Goal: Task Accomplishment & Management: Use online tool/utility

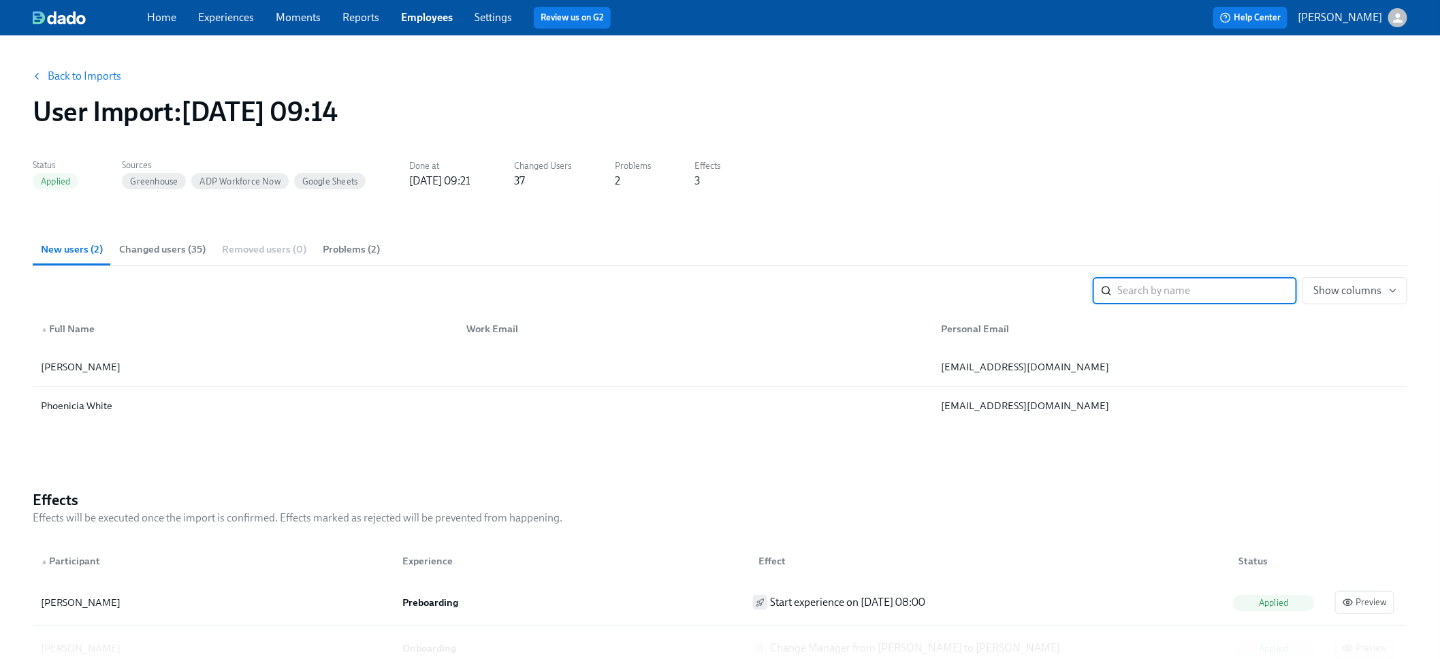
click at [209, 25] on span "Experiences" at bounding box center [226, 17] width 56 height 15
click at [209, 22] on link "Experiences" at bounding box center [226, 17] width 56 height 13
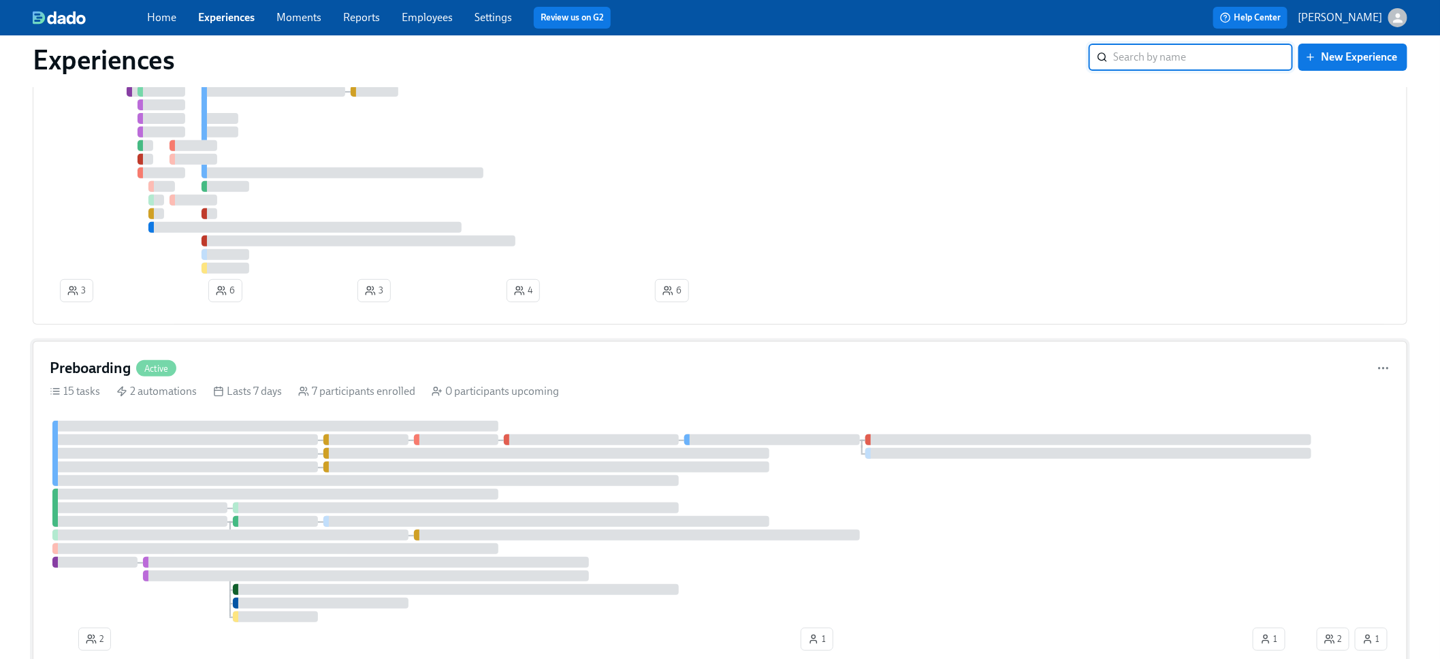
scroll to position [221, 0]
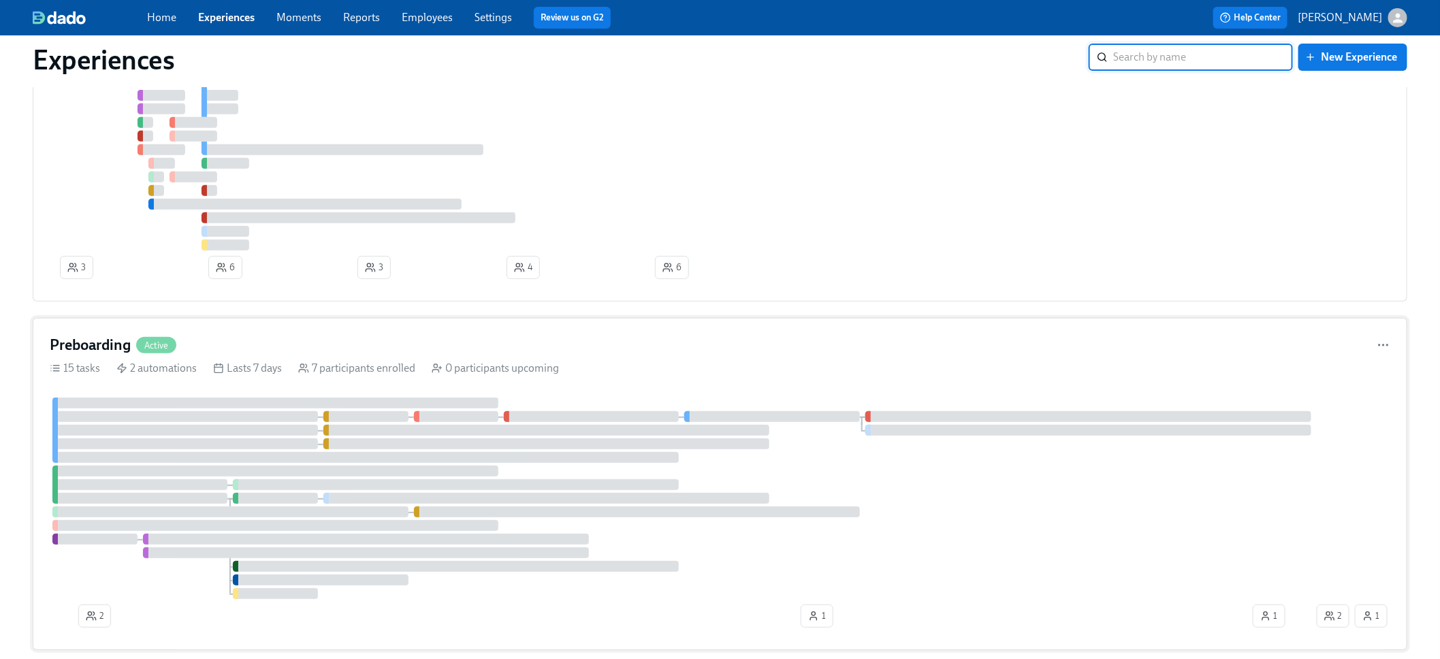
click at [294, 458] on div at bounding box center [365, 457] width 627 height 11
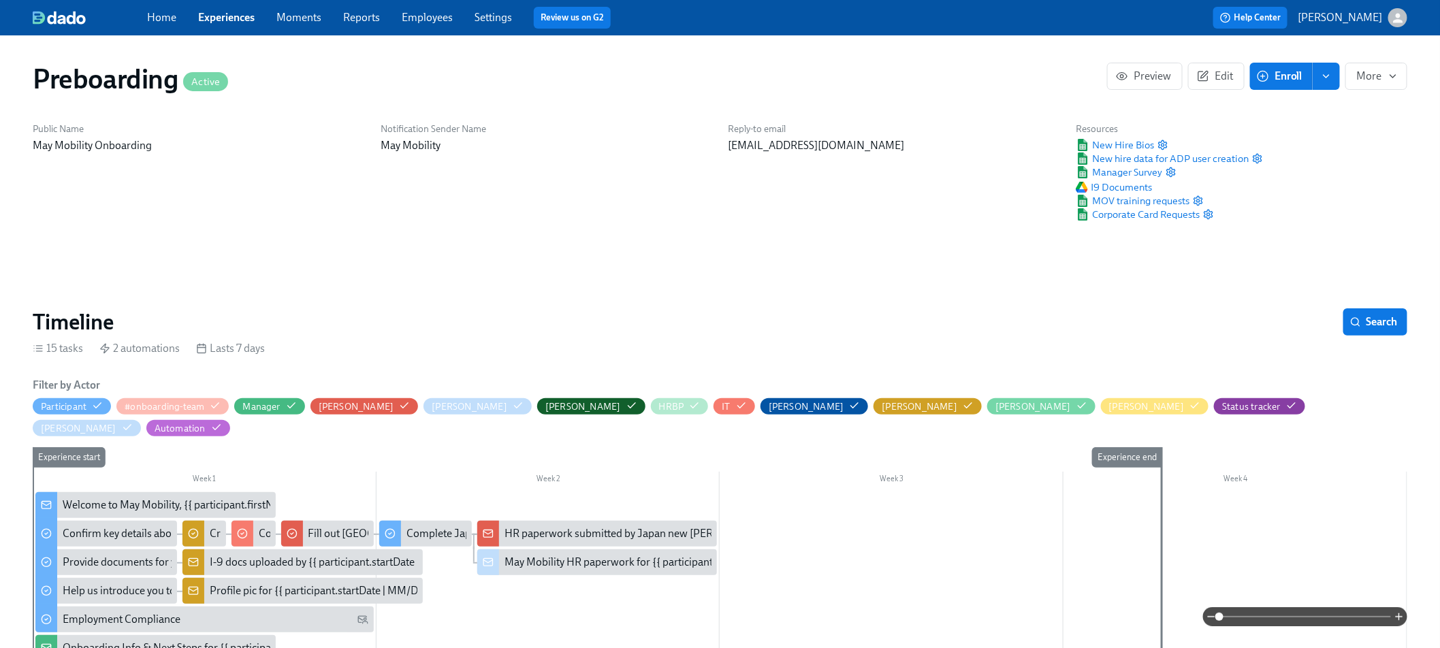
scroll to position [3, 0]
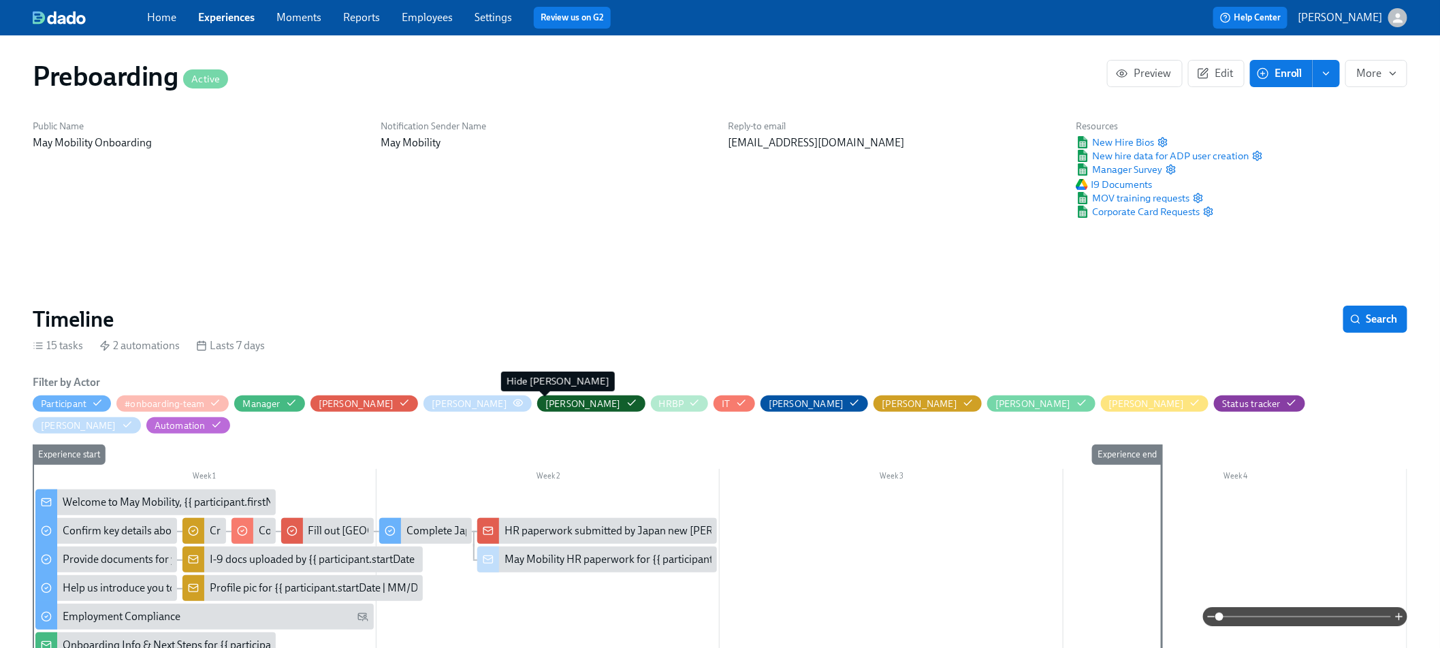
drag, startPoint x: 533, startPoint y: 401, endPoint x: 488, endPoint y: 401, distance: 44.3
click at [545, 401] on div "[PERSON_NAME]" at bounding box center [583, 404] width 76 height 13
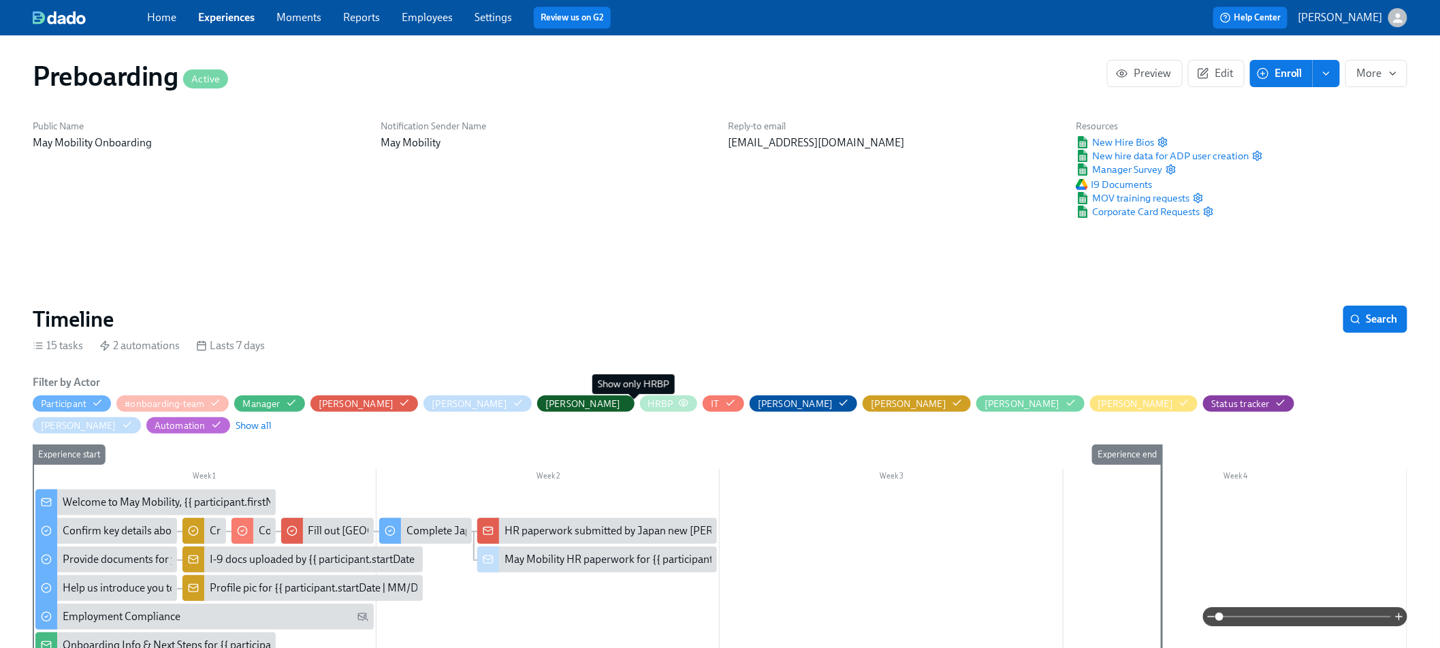
click at [678, 402] on icon "button" at bounding box center [683, 403] width 11 height 11
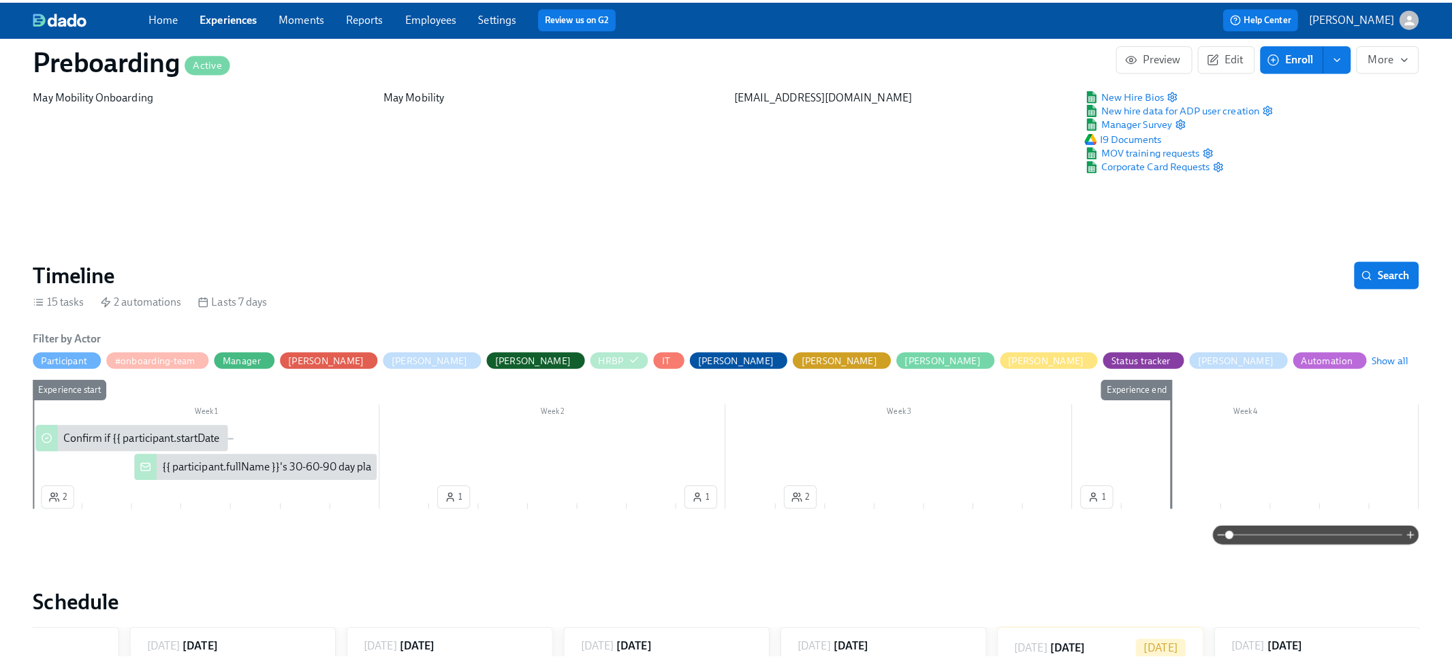
scroll to position [62, 0]
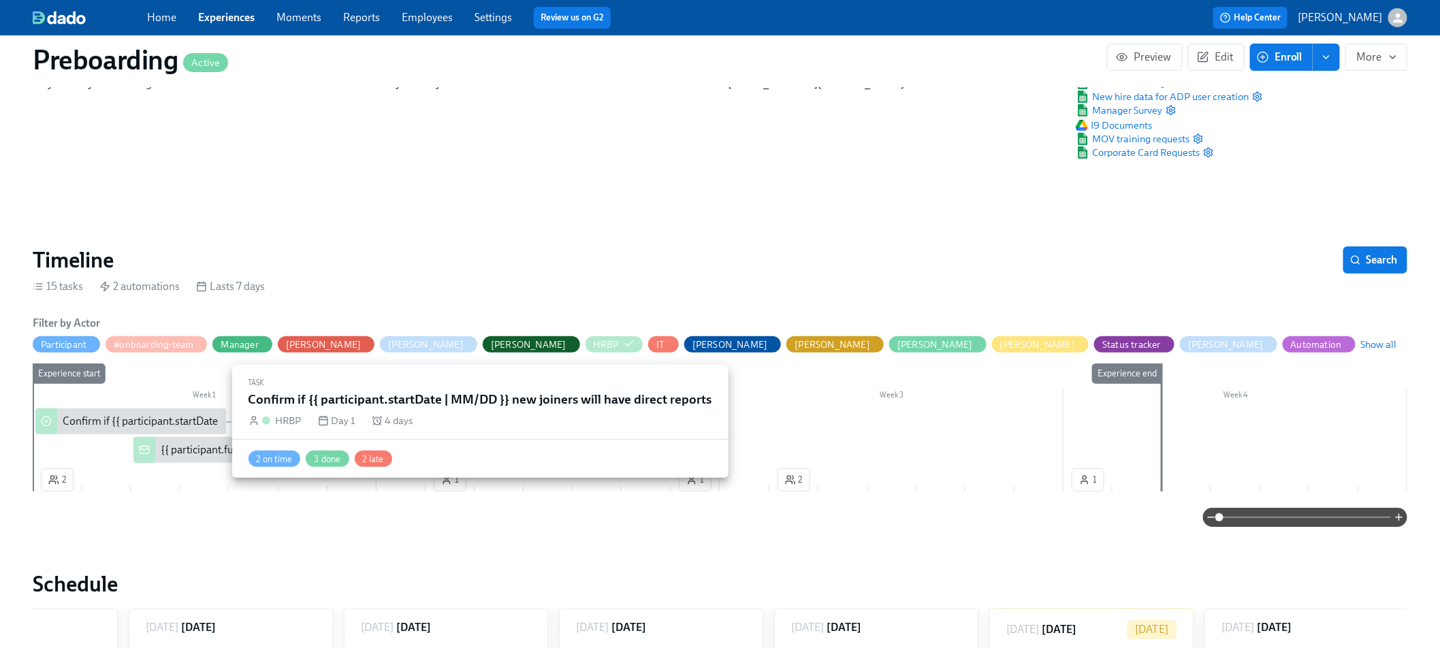
click at [94, 423] on div "Confirm if {{ participant.startDate | MM/DD }} new joiners will have direct rep…" at bounding box center [249, 421] width 373 height 15
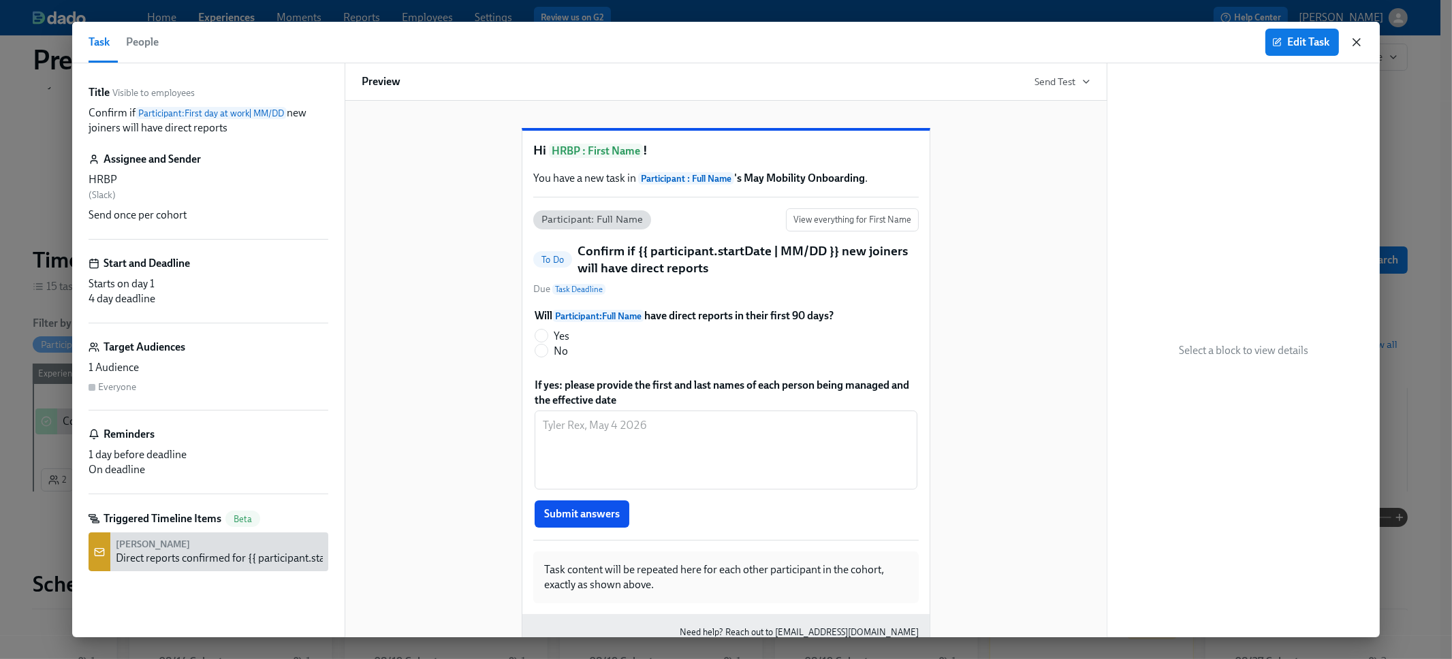
click at [1361, 41] on icon "button" at bounding box center [1357, 42] width 14 height 14
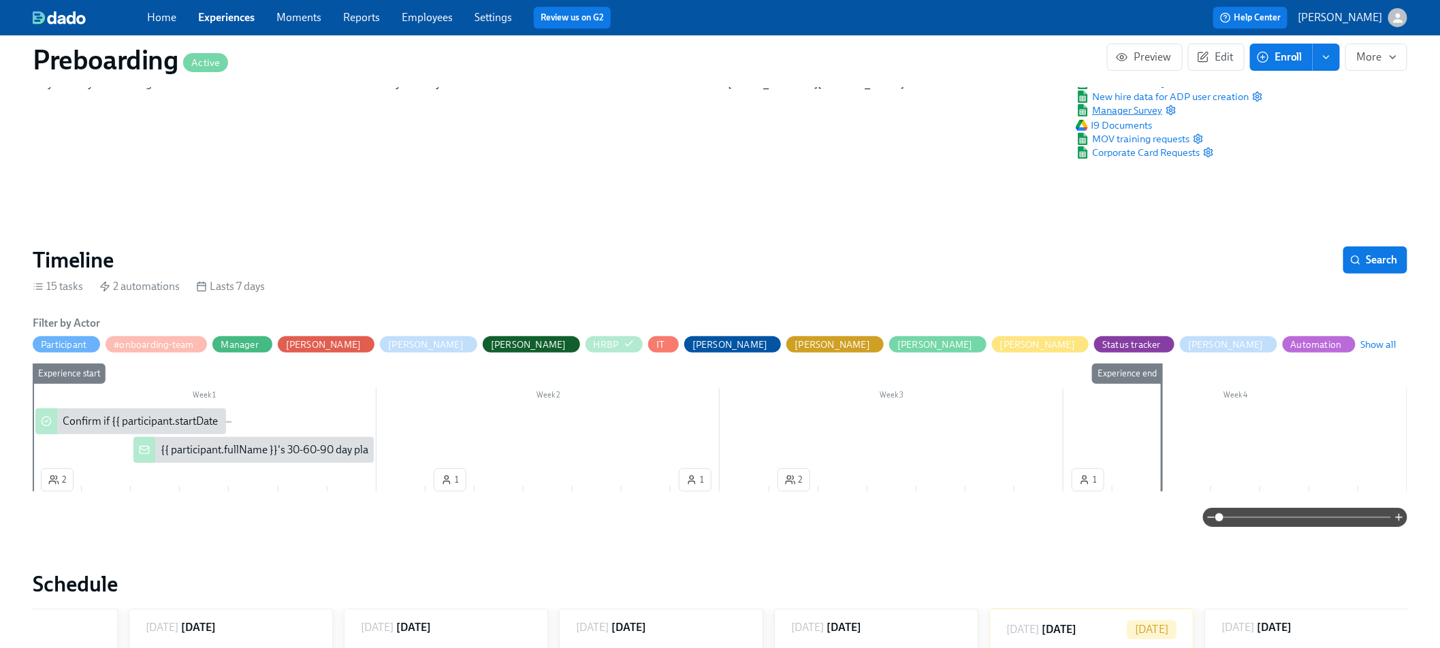
scroll to position [0, 1615]
click at [270, 443] on div "{{ participant.fullName }}'s 30-60-90 day plan" at bounding box center [268, 450] width 214 height 15
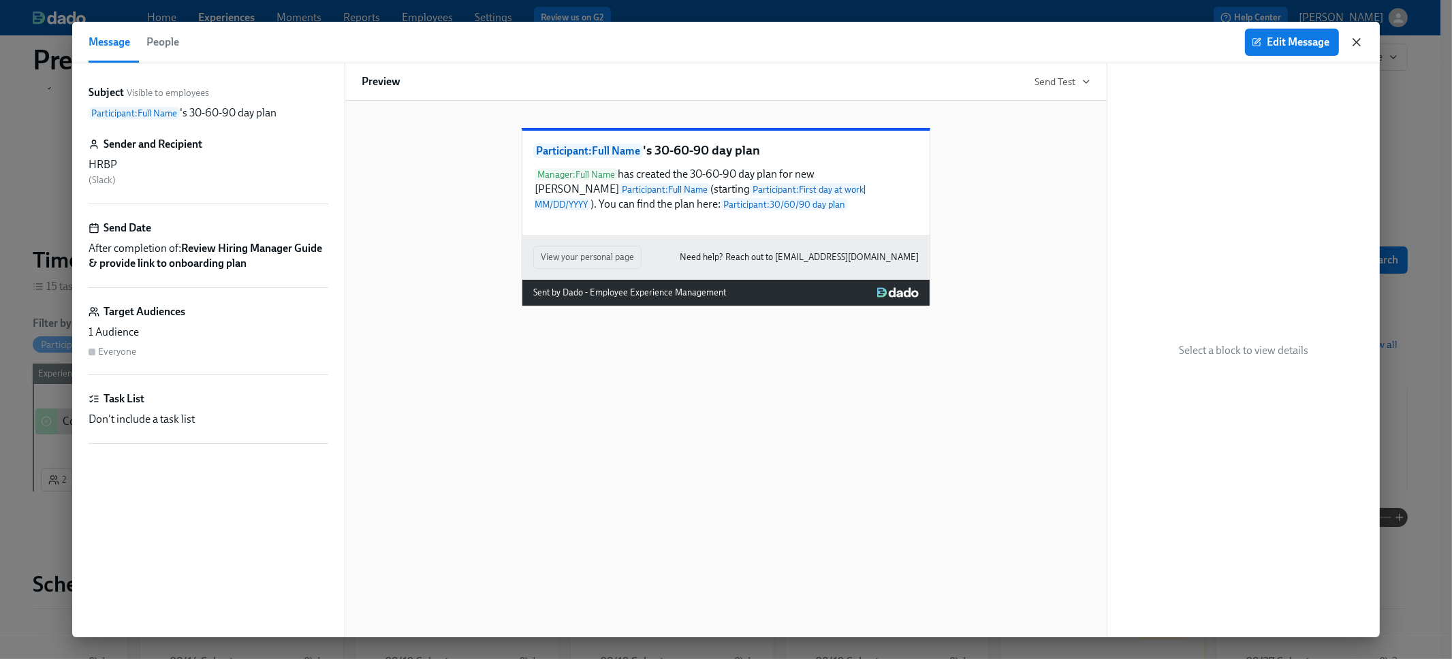
click at [1359, 43] on icon "button" at bounding box center [1357, 42] width 14 height 14
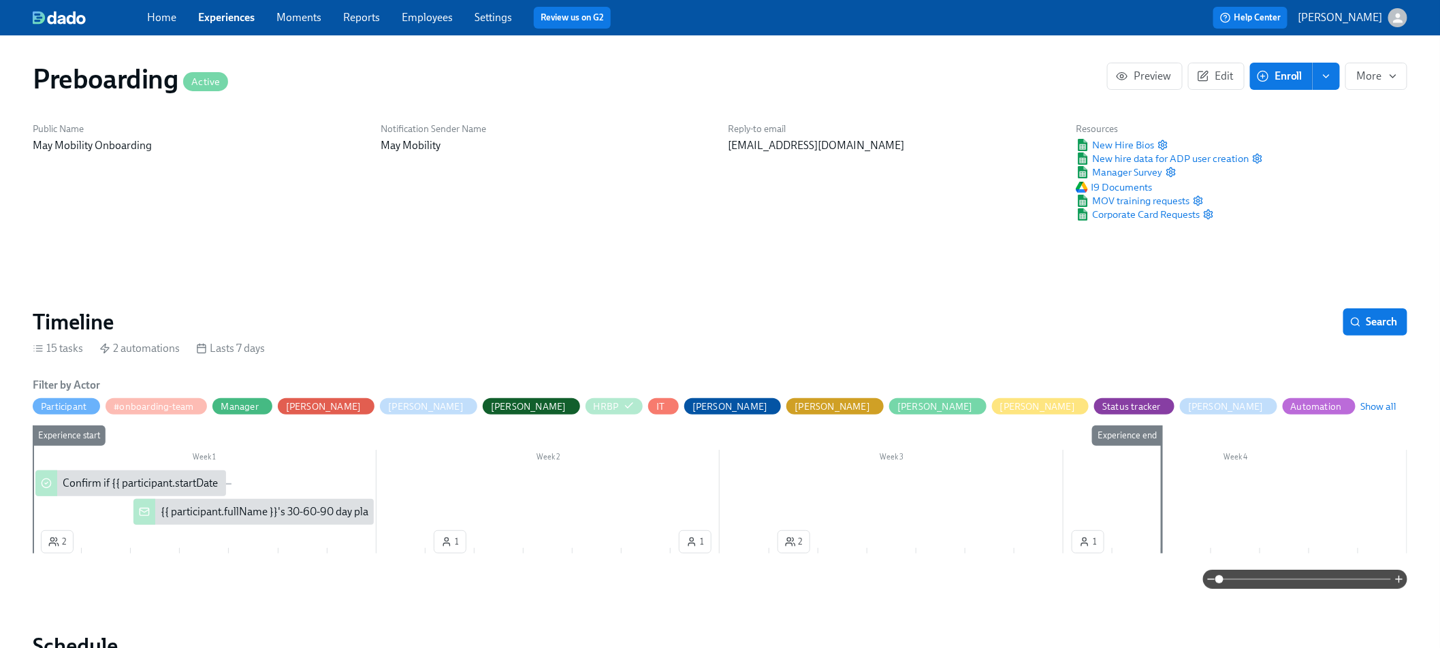
click at [204, 23] on link "Experiences" at bounding box center [226, 17] width 57 height 13
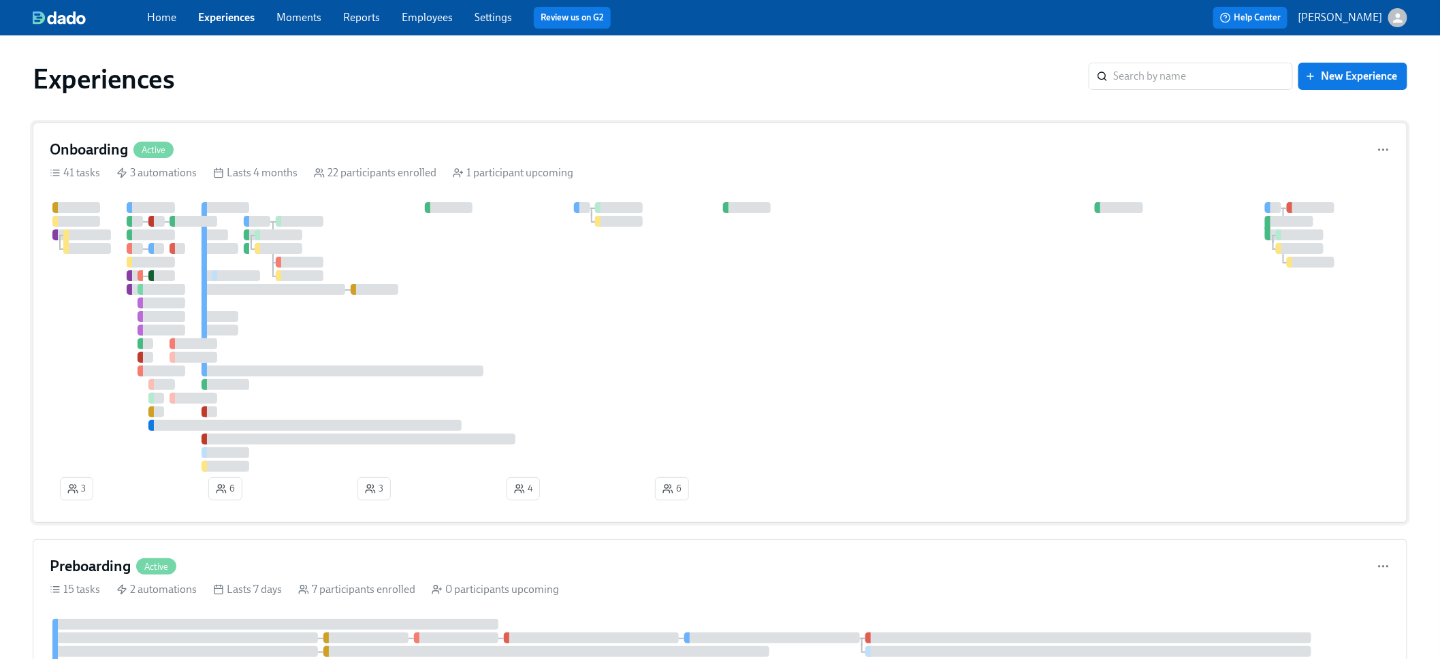
click at [374, 175] on div "22 participants enrolled" at bounding box center [375, 172] width 123 height 15
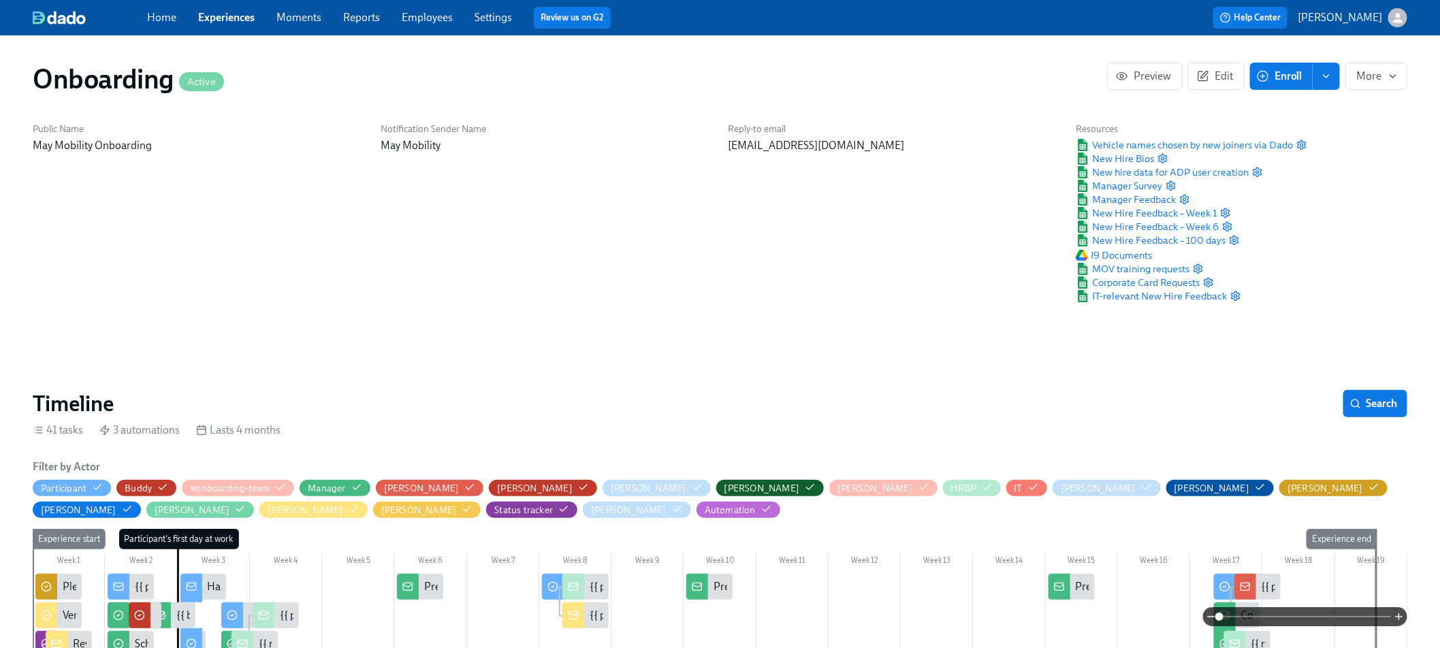
scroll to position [3, 0]
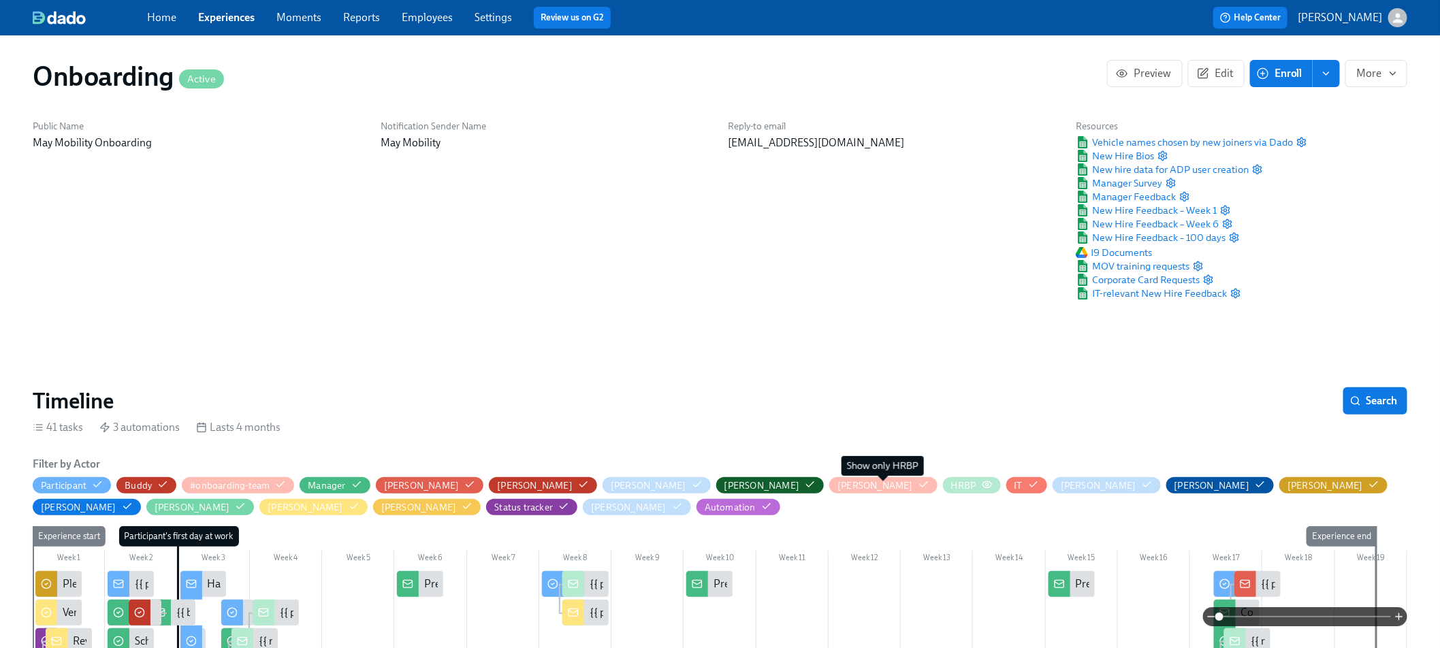
click at [983, 481] on icon "button" at bounding box center [987, 484] width 9 height 6
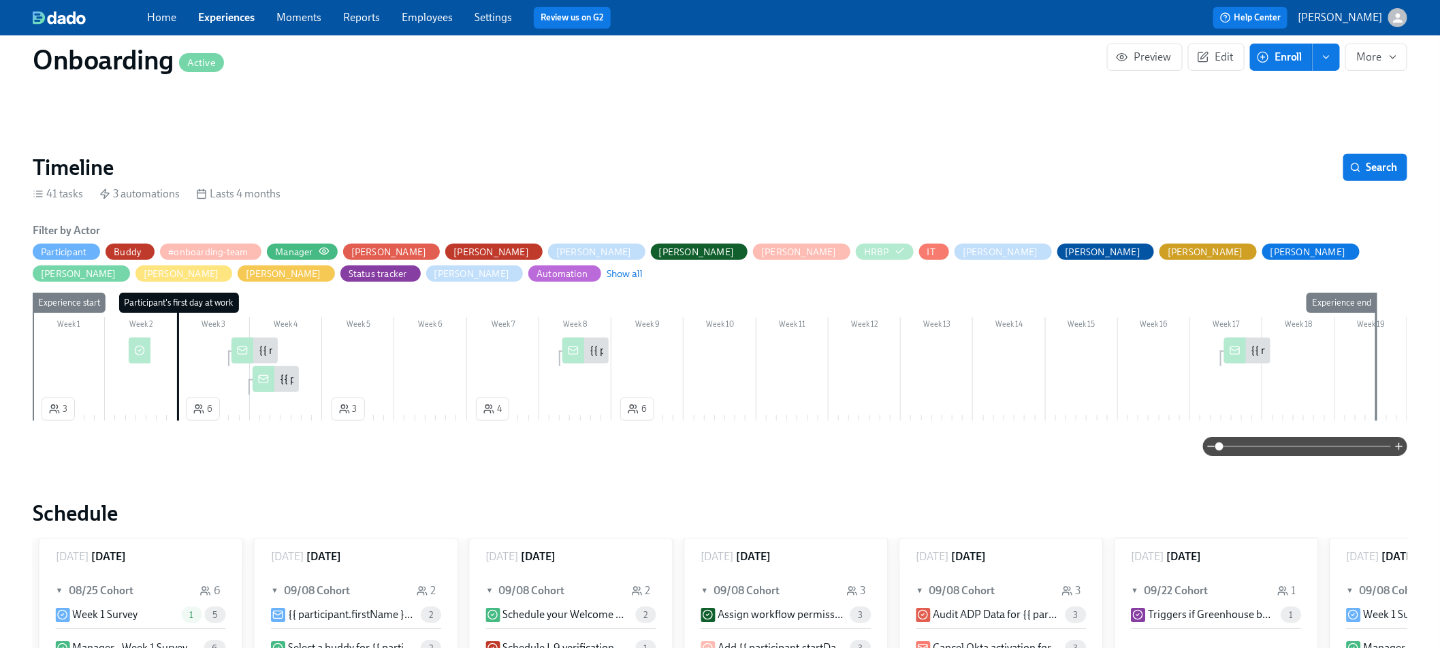
scroll to position [189, 0]
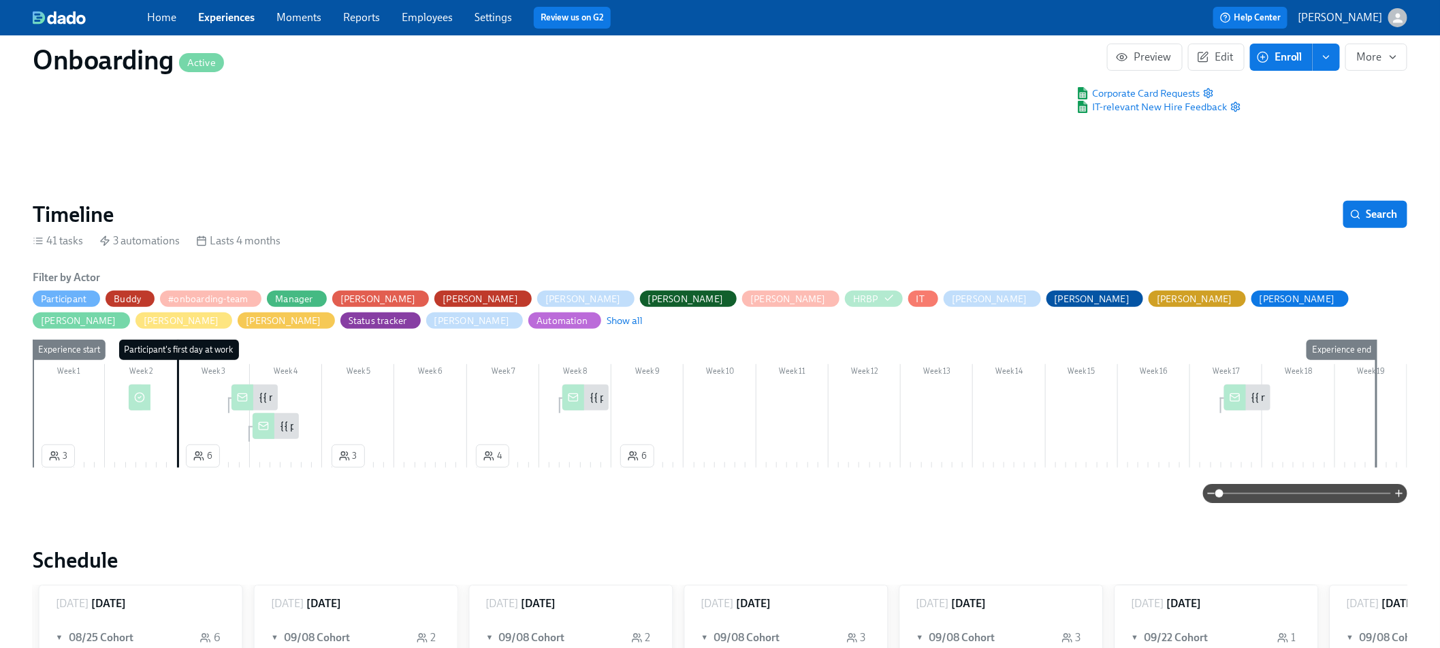
click at [263, 401] on div "{{ manager.fullName }} week 1 (mgr) survey response" at bounding box center [382, 397] width 247 height 15
click at [272, 430] on div at bounding box center [264, 426] width 22 height 26
click at [588, 400] on div "{{ participant.fullName }}'s week 6 survey response" at bounding box center [586, 398] width 46 height 26
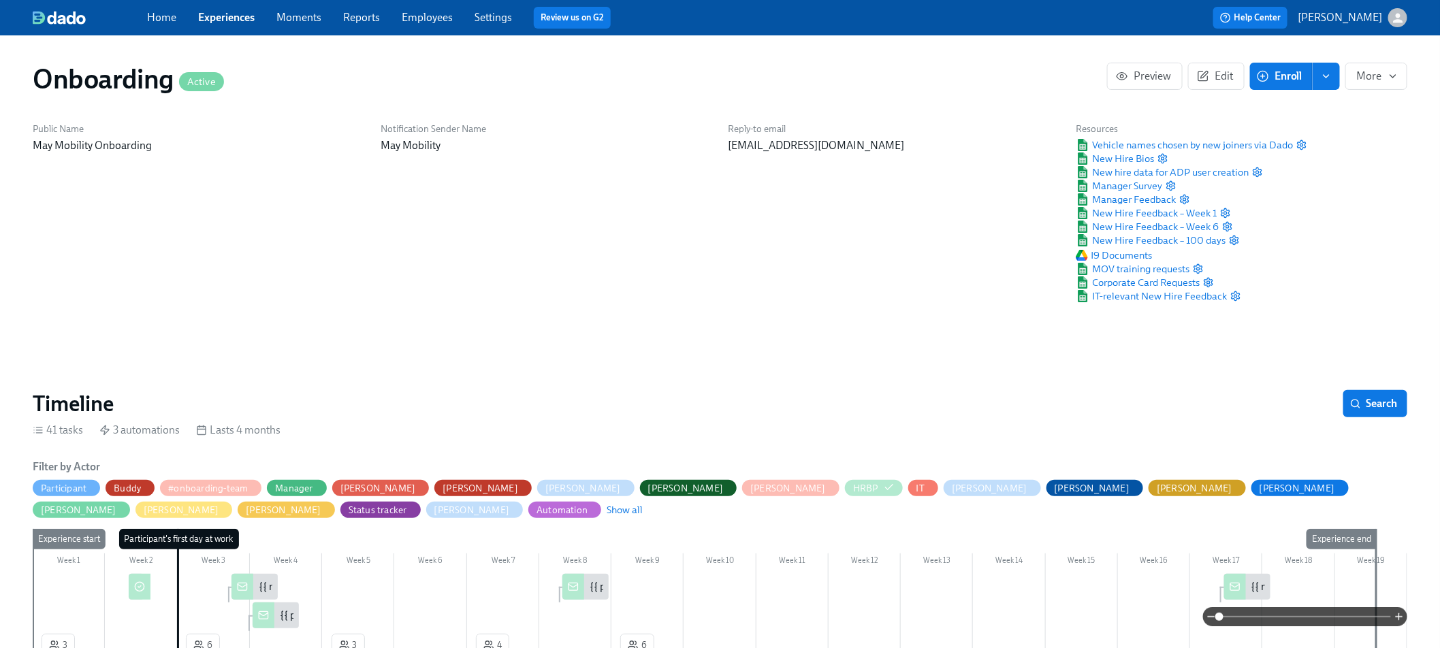
click at [228, 20] on link "Experiences" at bounding box center [226, 17] width 57 height 13
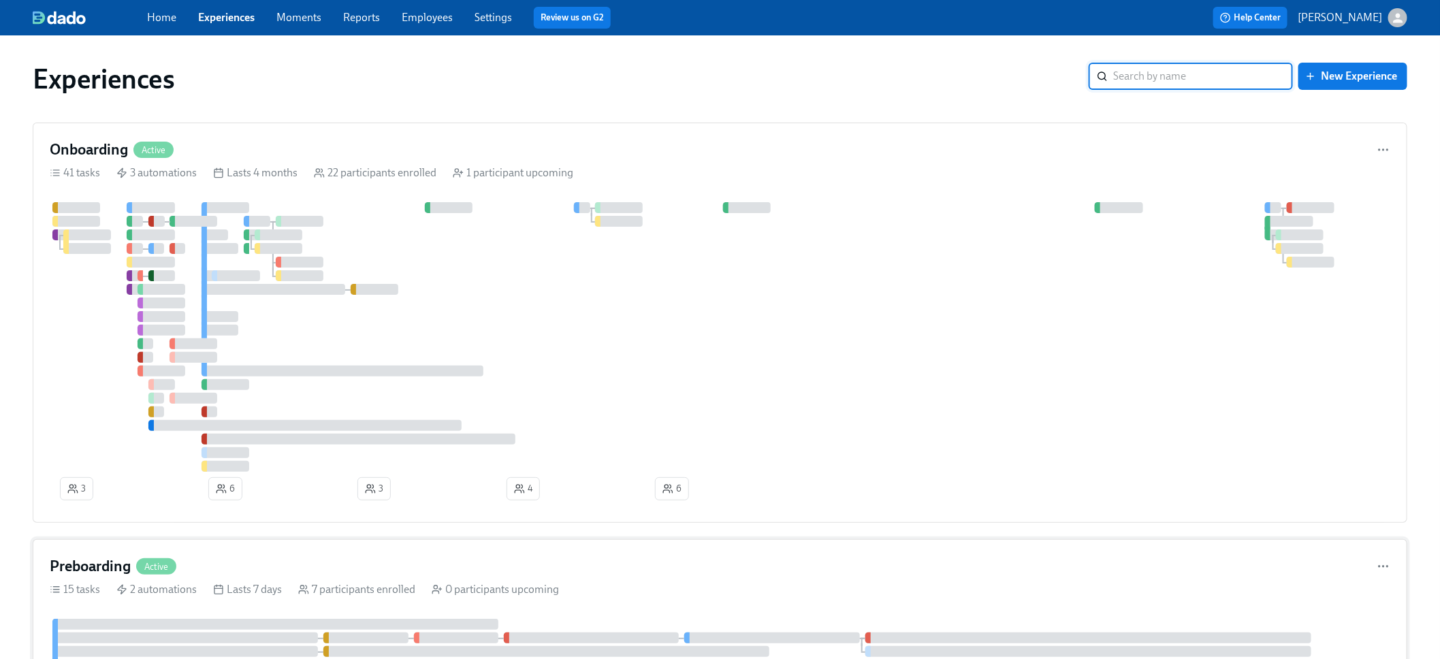
click at [113, 567] on h4 "Preboarding" at bounding box center [90, 566] width 81 height 20
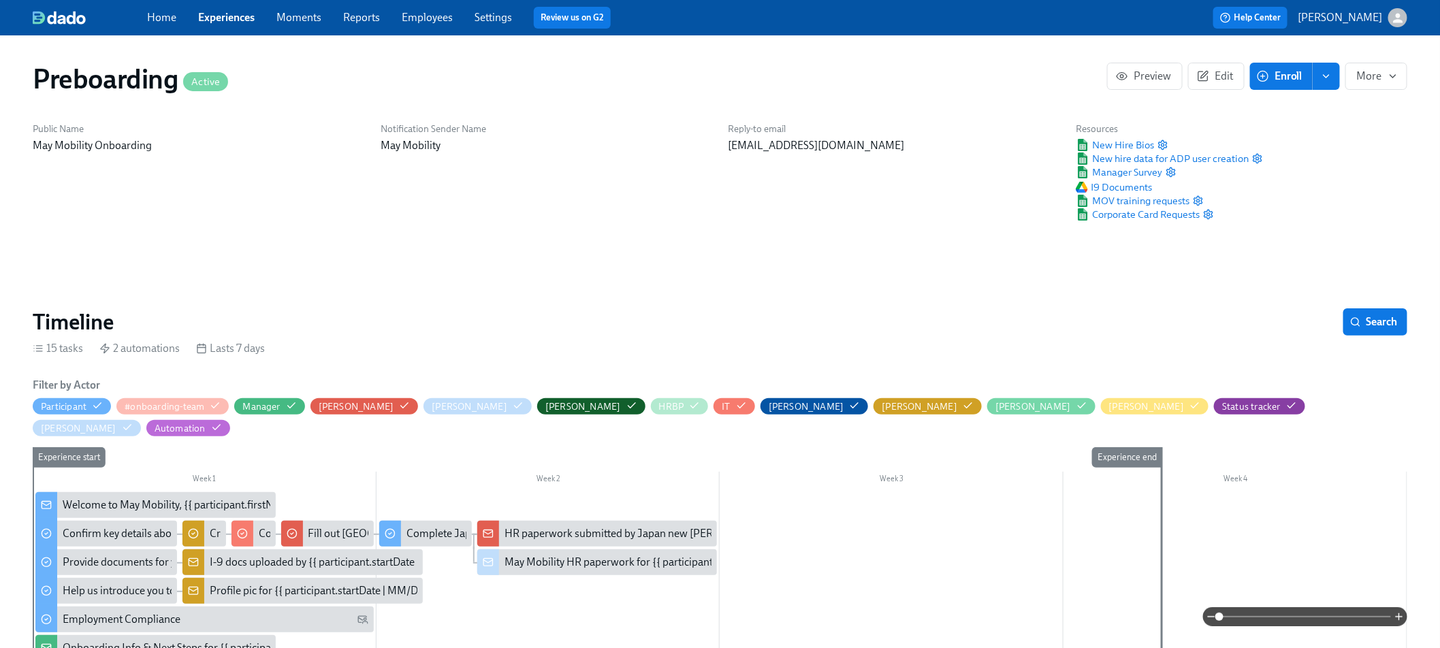
scroll to position [0, 1626]
click at [659, 411] on div "HRBP" at bounding box center [671, 406] width 25 height 13
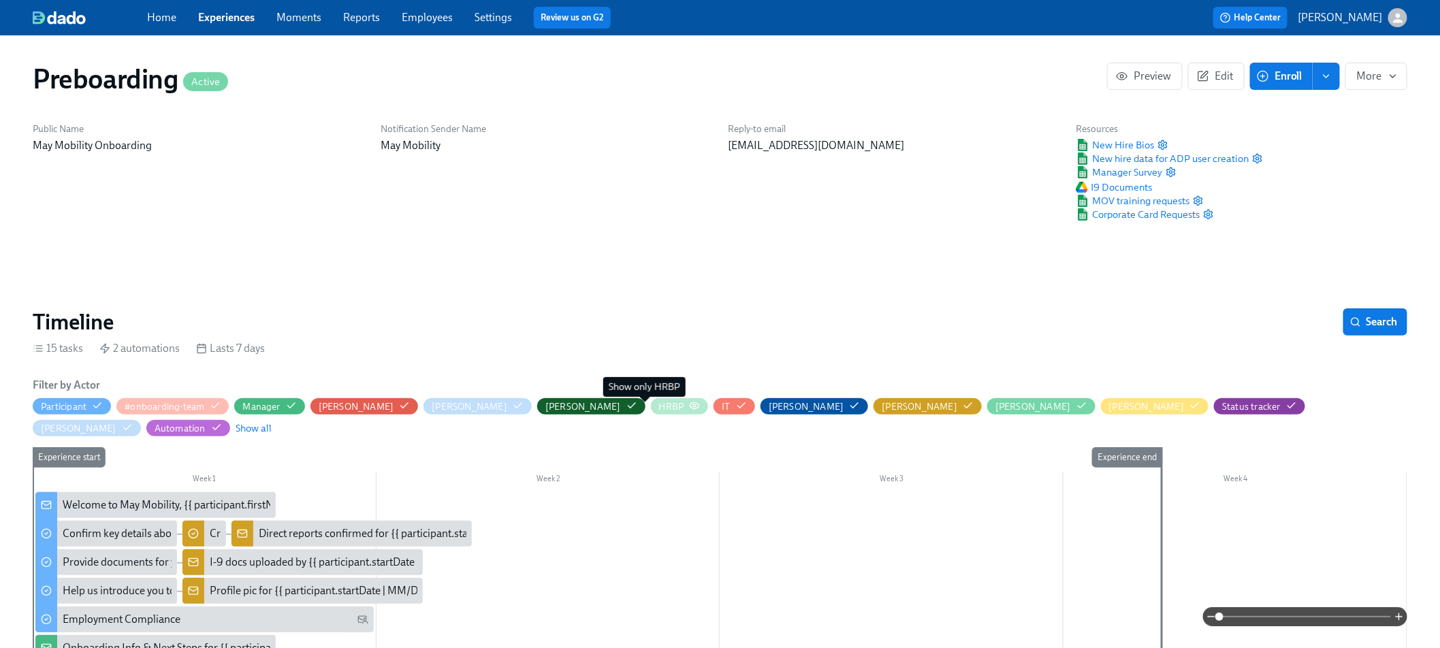
click at [689, 405] on icon "button" at bounding box center [694, 405] width 11 height 11
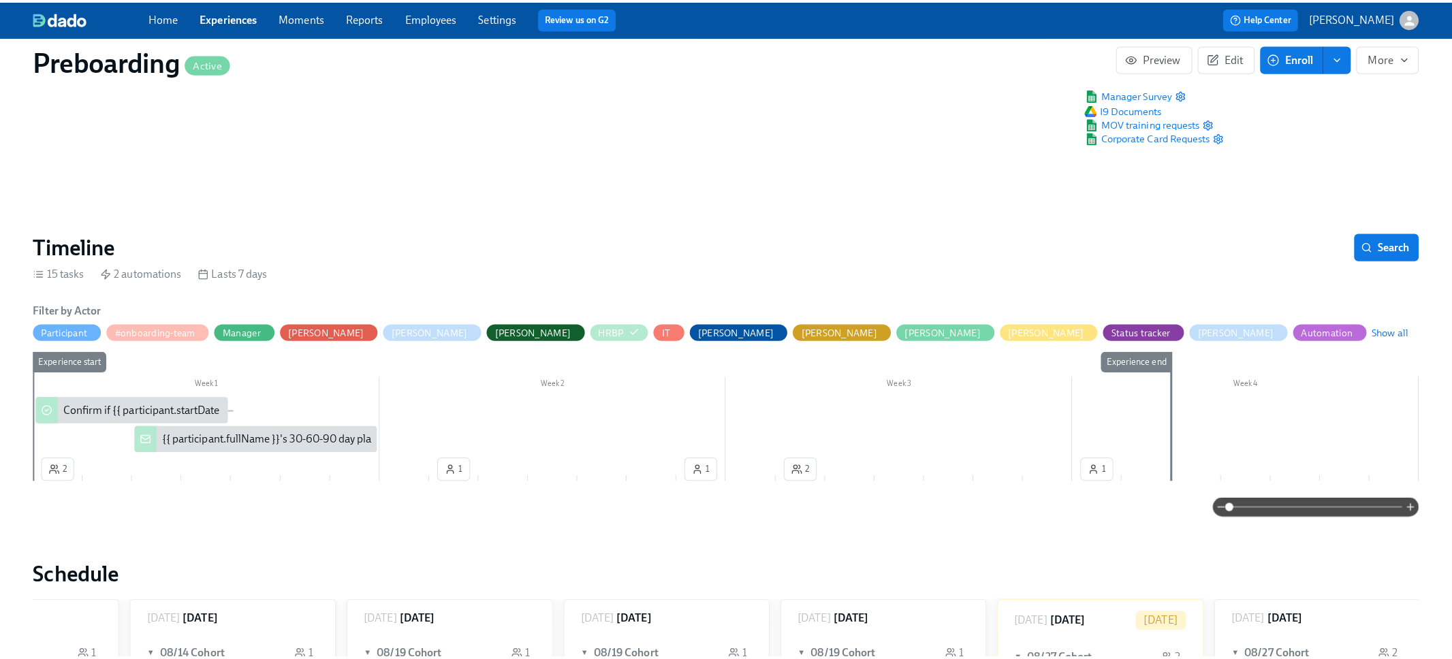
scroll to position [154, 0]
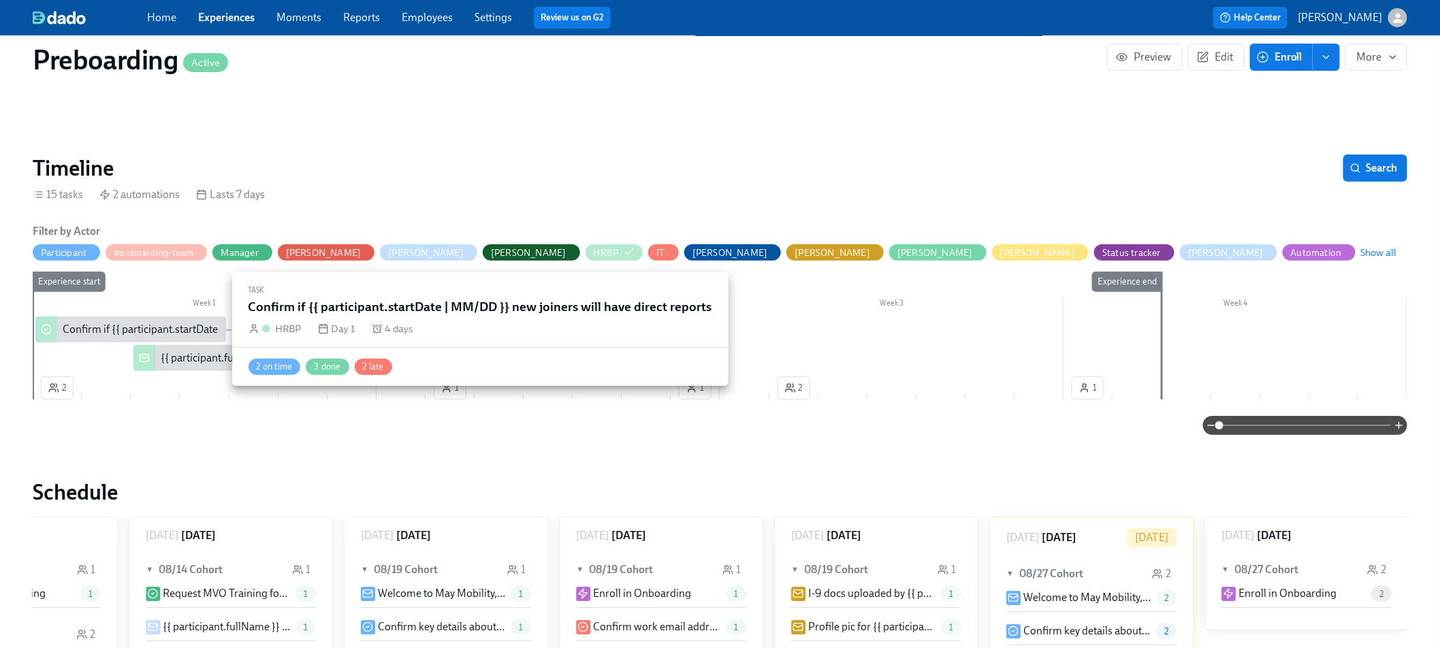
click at [185, 329] on div "Confirm if {{ participant.startDate | MM/DD }} new joiners will have direct rep…" at bounding box center [249, 329] width 373 height 15
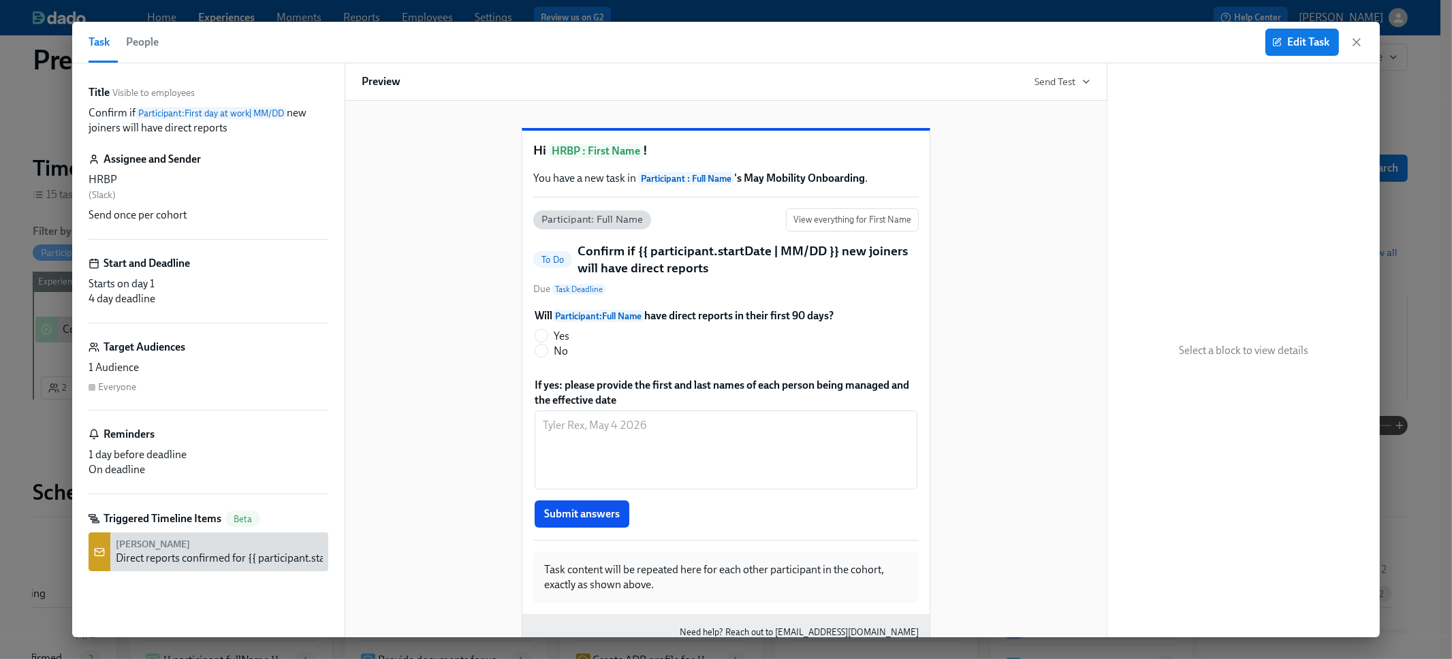
click at [153, 351] on h6 "Target Audiences" at bounding box center [145, 347] width 82 height 15
click at [1284, 50] on button "Edit Task" at bounding box center [1302, 42] width 74 height 27
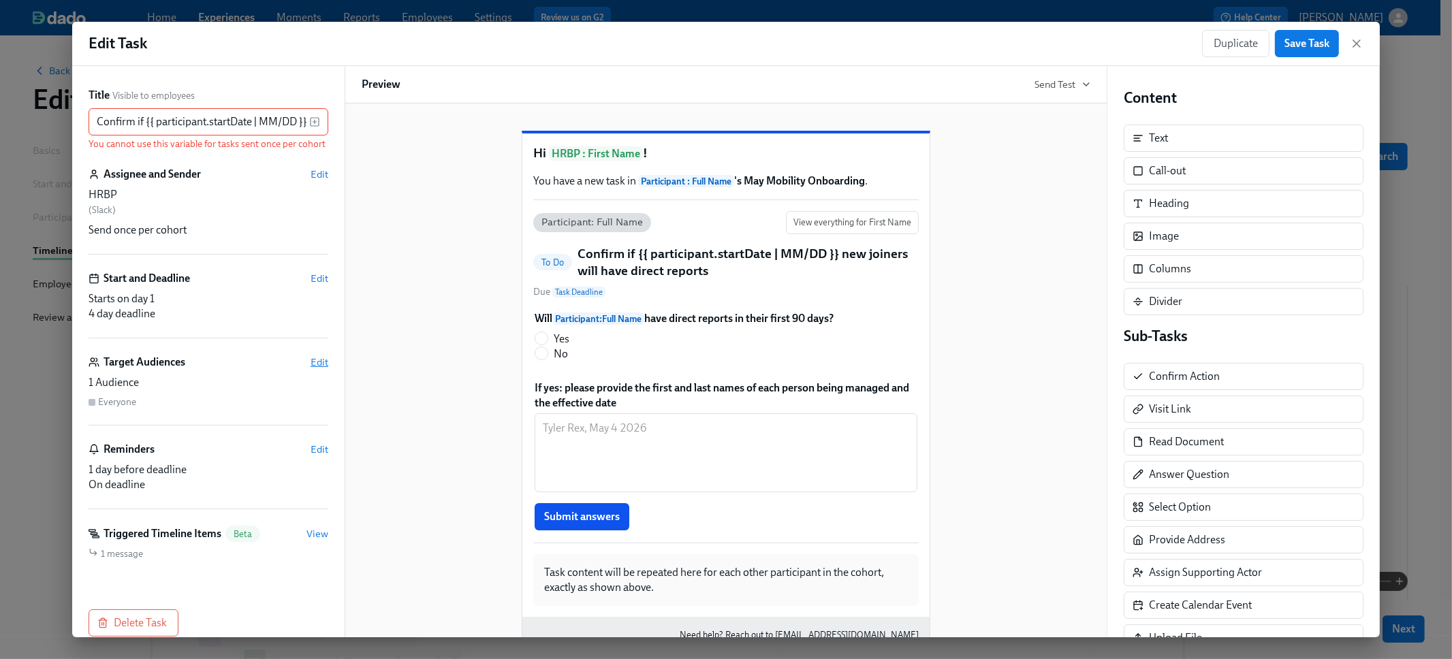
click at [311, 369] on span "Edit" at bounding box center [320, 362] width 18 height 14
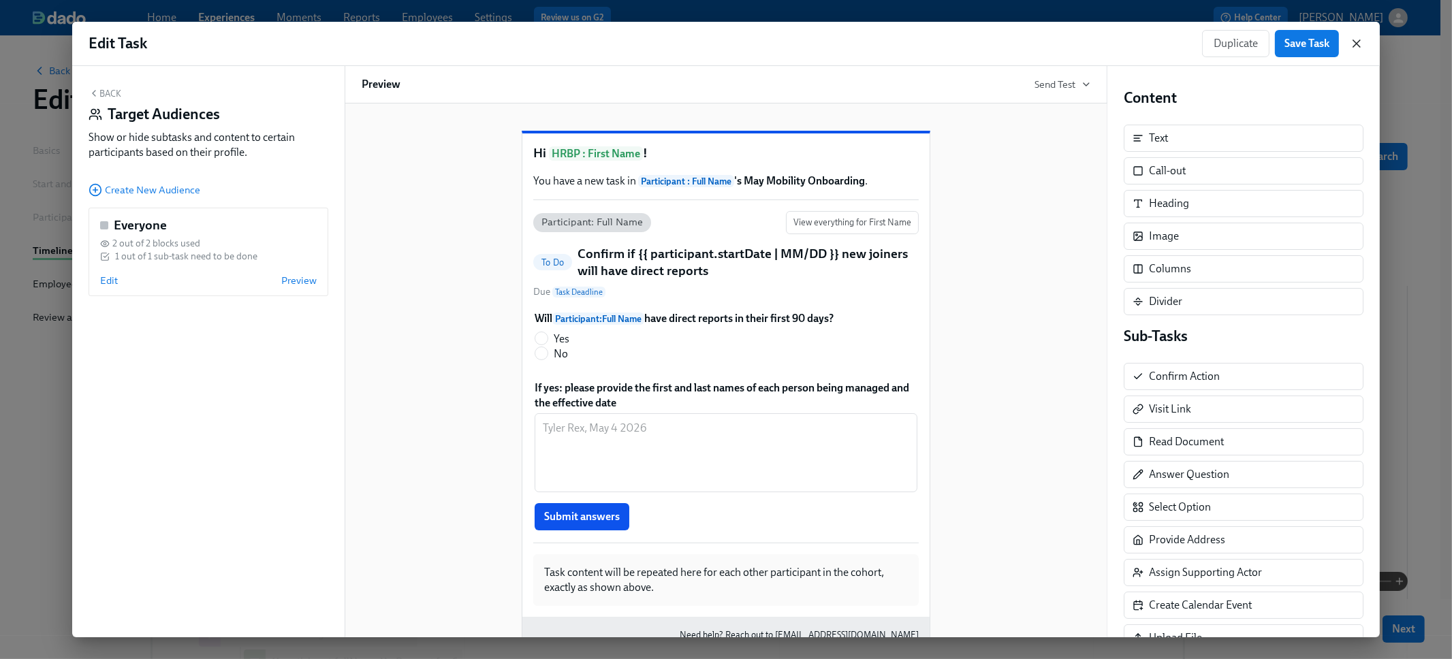
click at [1356, 46] on icon "button" at bounding box center [1357, 44] width 14 height 14
